Goal: Information Seeking & Learning: Learn about a topic

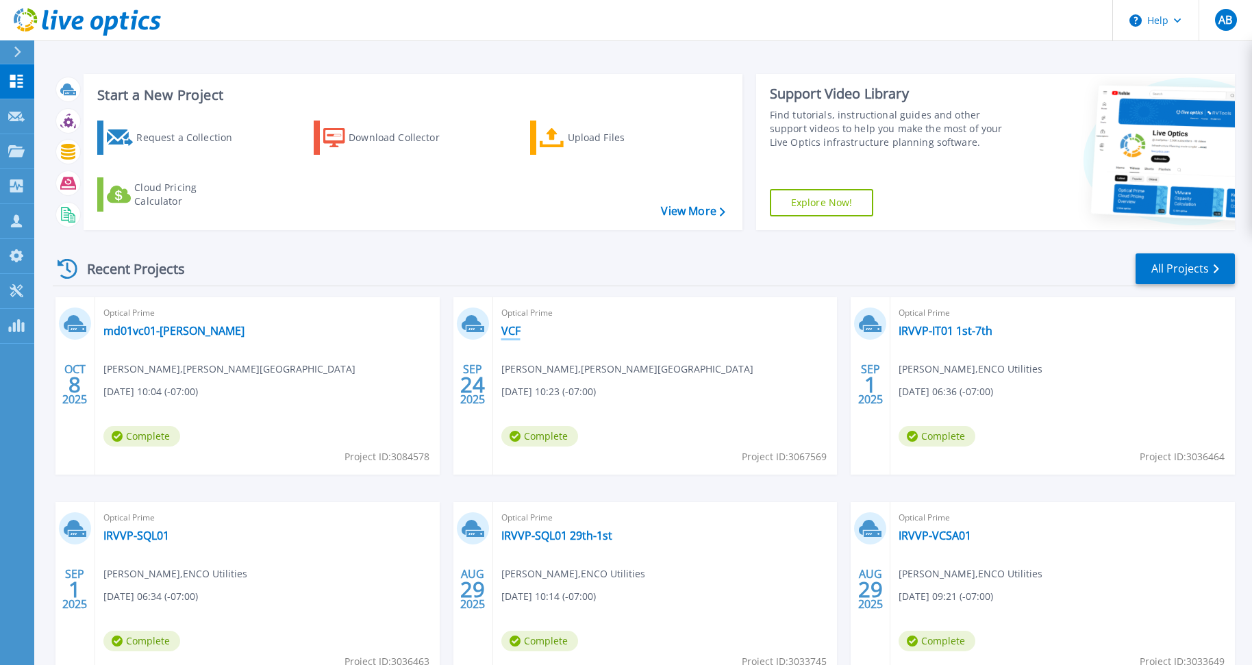
click at [506, 327] on link "VCF" at bounding box center [510, 331] width 19 height 14
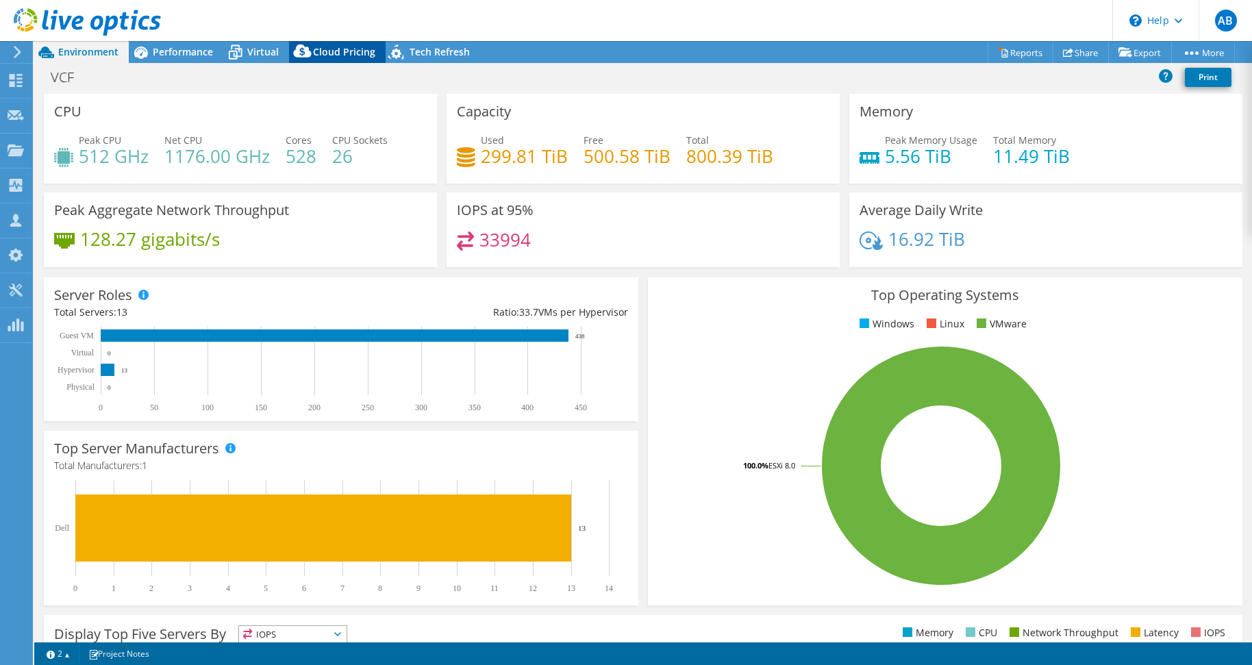
click at [321, 51] on span "Cloud Pricing" at bounding box center [344, 51] width 62 height 13
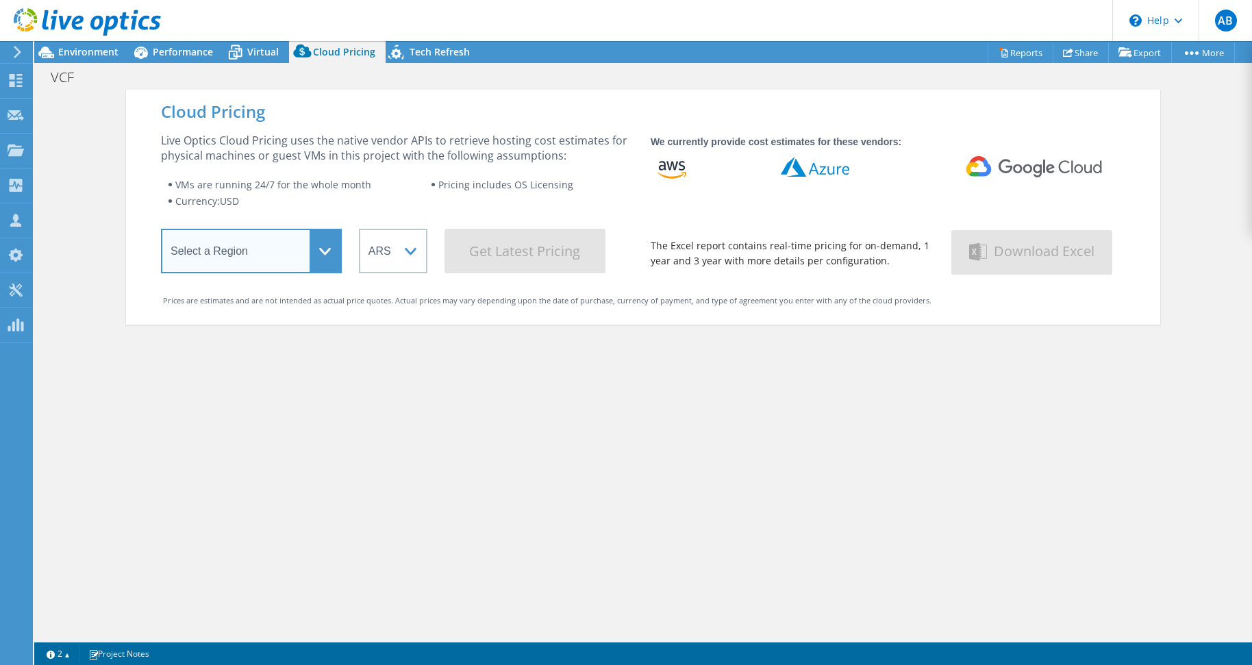
click at [264, 253] on select "Select a Region [GEOGRAPHIC_DATA] ([GEOGRAPHIC_DATA]) [GEOGRAPHIC_DATA] ([GEOGR…" at bounding box center [251, 251] width 181 height 45
select select "USWest"
click at [161, 231] on select "Select a Region [GEOGRAPHIC_DATA] ([GEOGRAPHIC_DATA]) [GEOGRAPHIC_DATA] ([GEOGR…" at bounding box center [251, 251] width 181 height 45
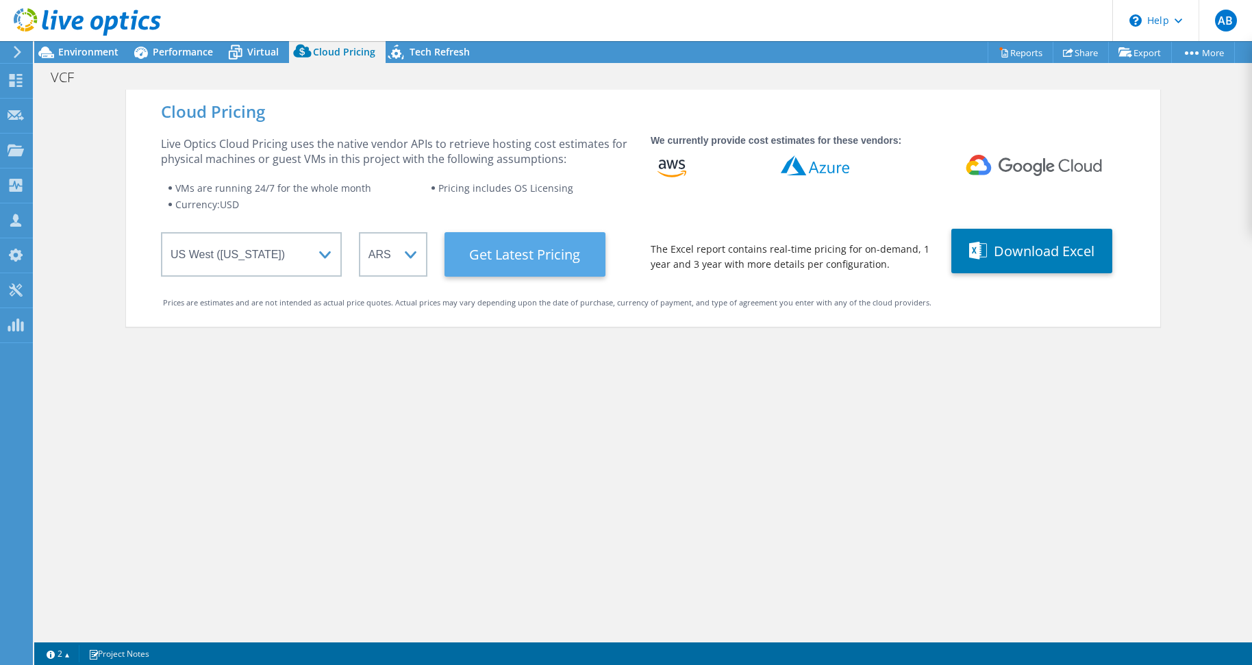
click at [478, 268] on Latest "Get Latest Pricing" at bounding box center [524, 254] width 161 height 45
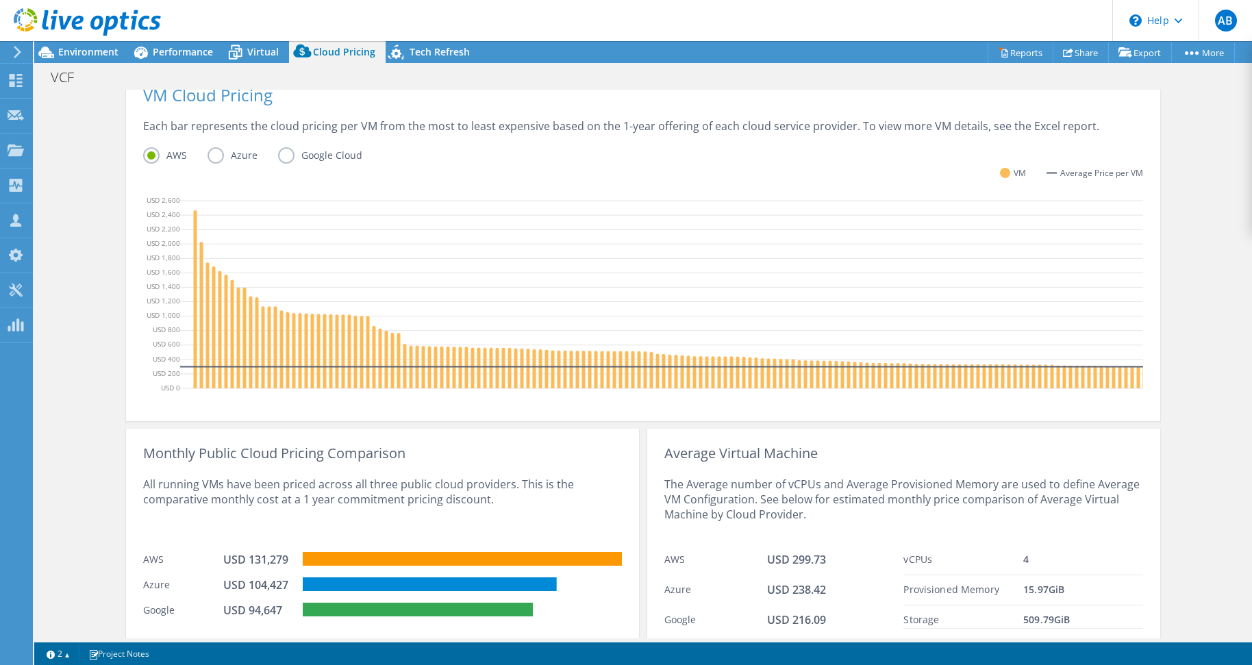
scroll to position [366, 0]
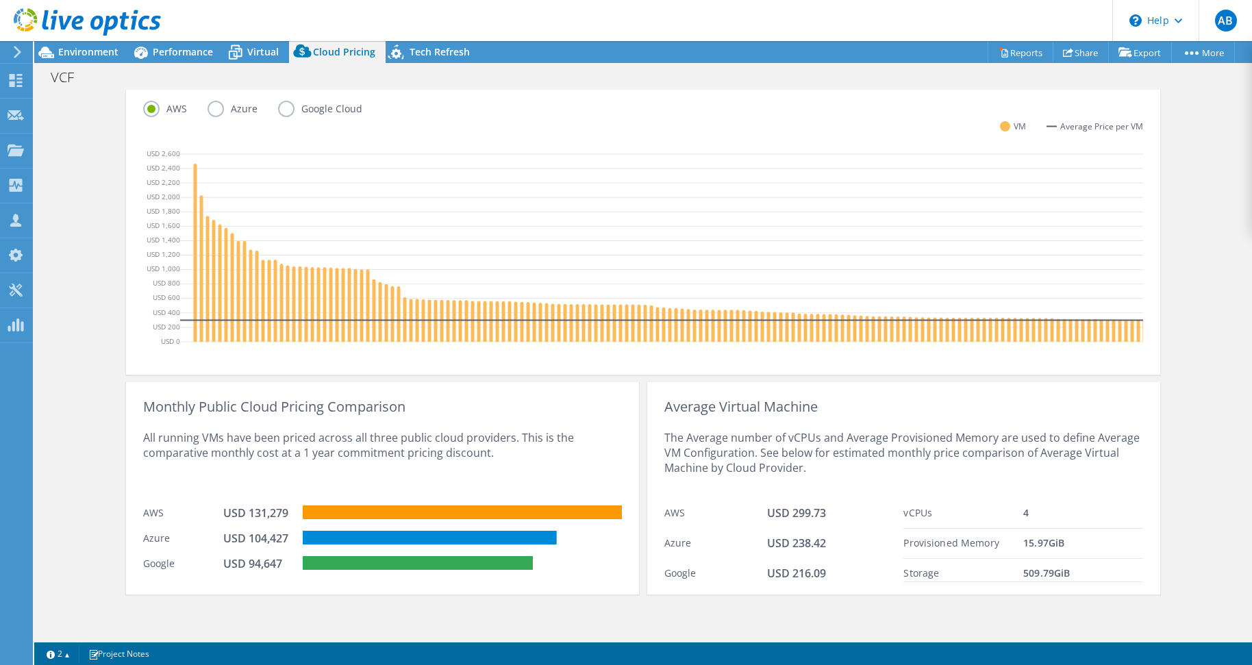
click at [752, 75] on div "VCF Print" at bounding box center [642, 76] width 1217 height 25
click at [559, 34] on header "AB Partner Team Member [PERSON_NAME] [PERSON_NAME][EMAIL_ADDRESS][DOMAIN_NAME] …" at bounding box center [626, 20] width 1252 height 41
